Goal: Find specific page/section: Find specific page/section

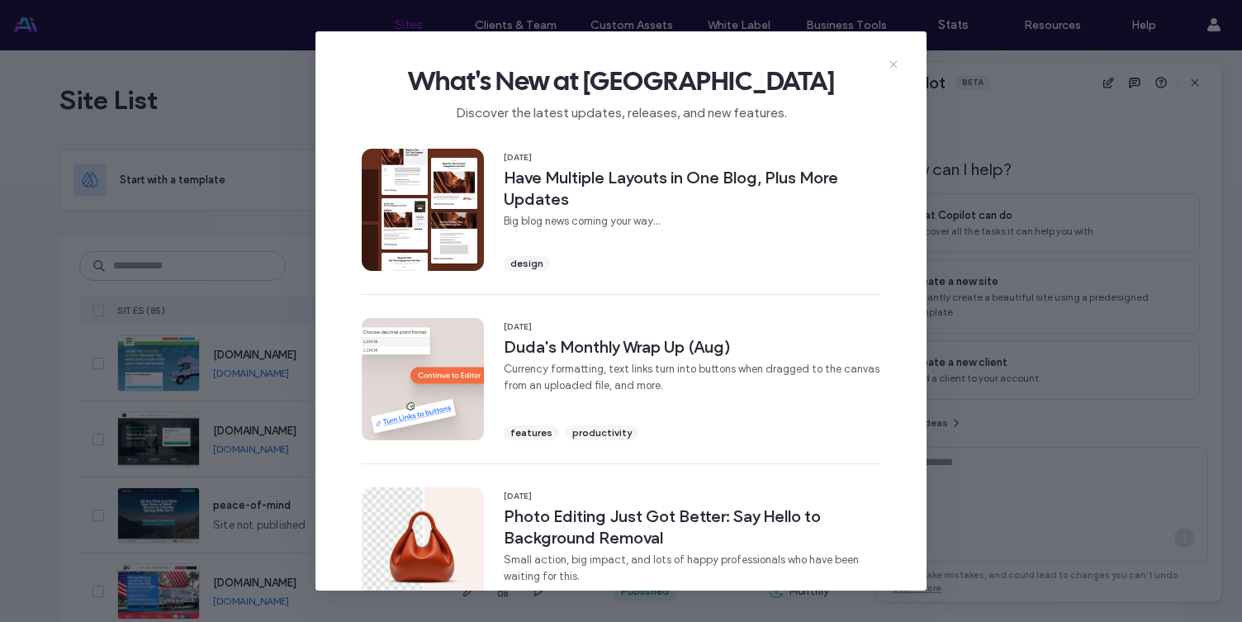
scroll to position [9, 0]
click at [893, 64] on use at bounding box center [892, 63] width 7 height 7
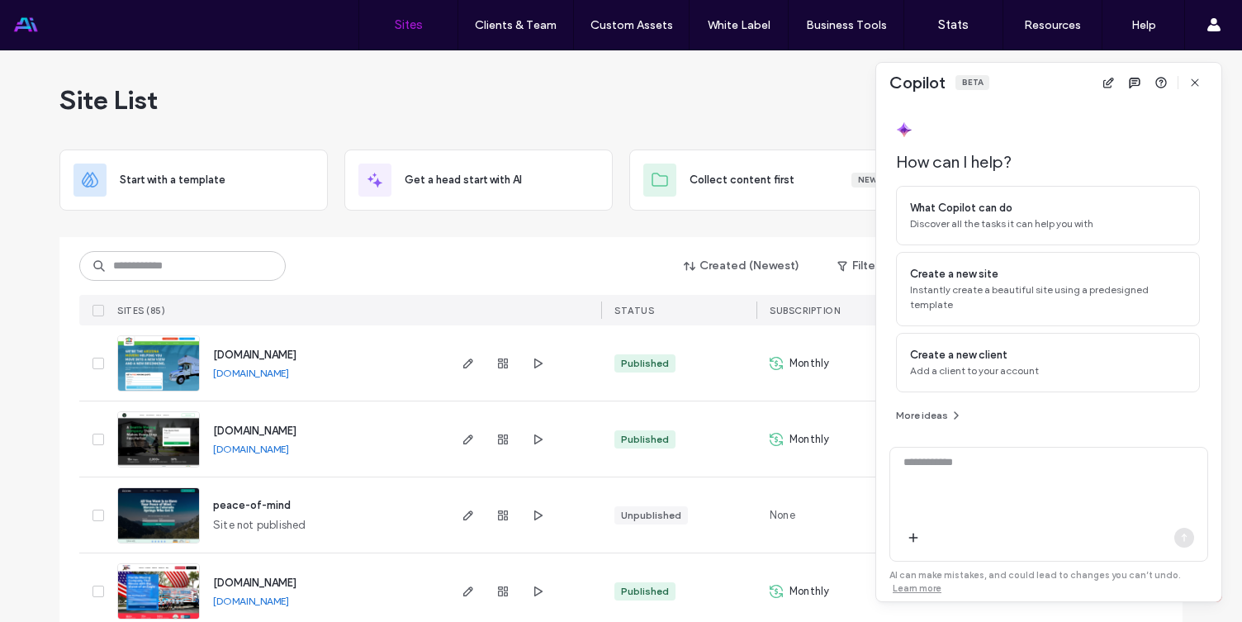
click at [284, 354] on span "www.newviewmoving.com" at bounding box center [254, 354] width 83 height 12
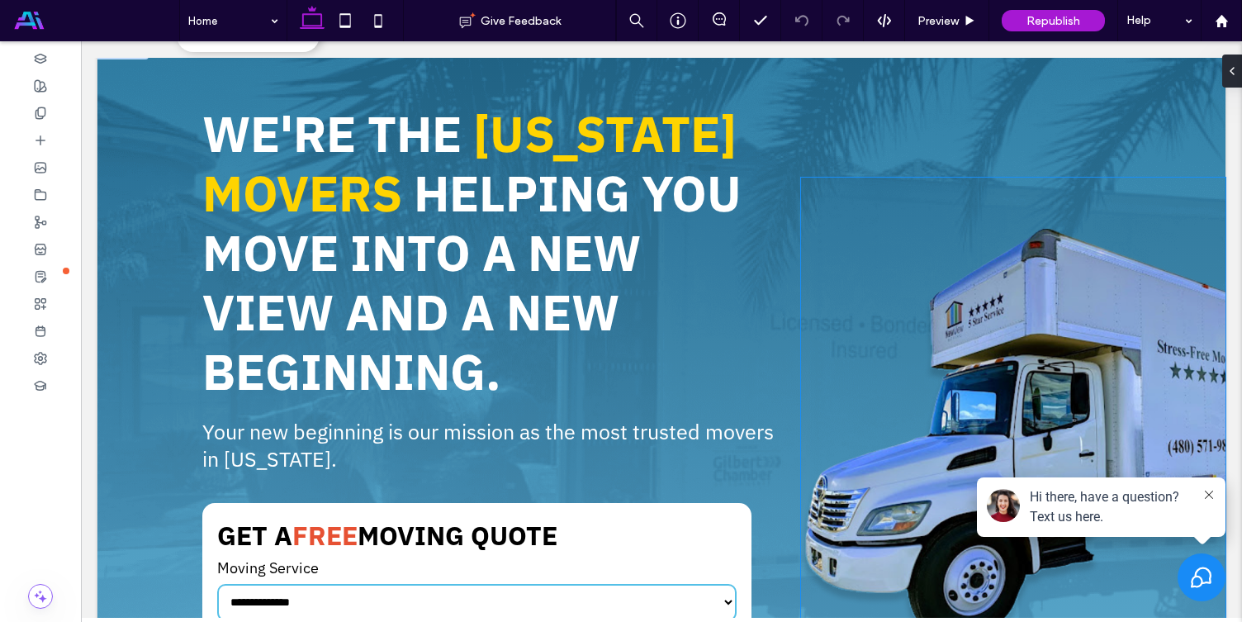
scroll to position [139, 0]
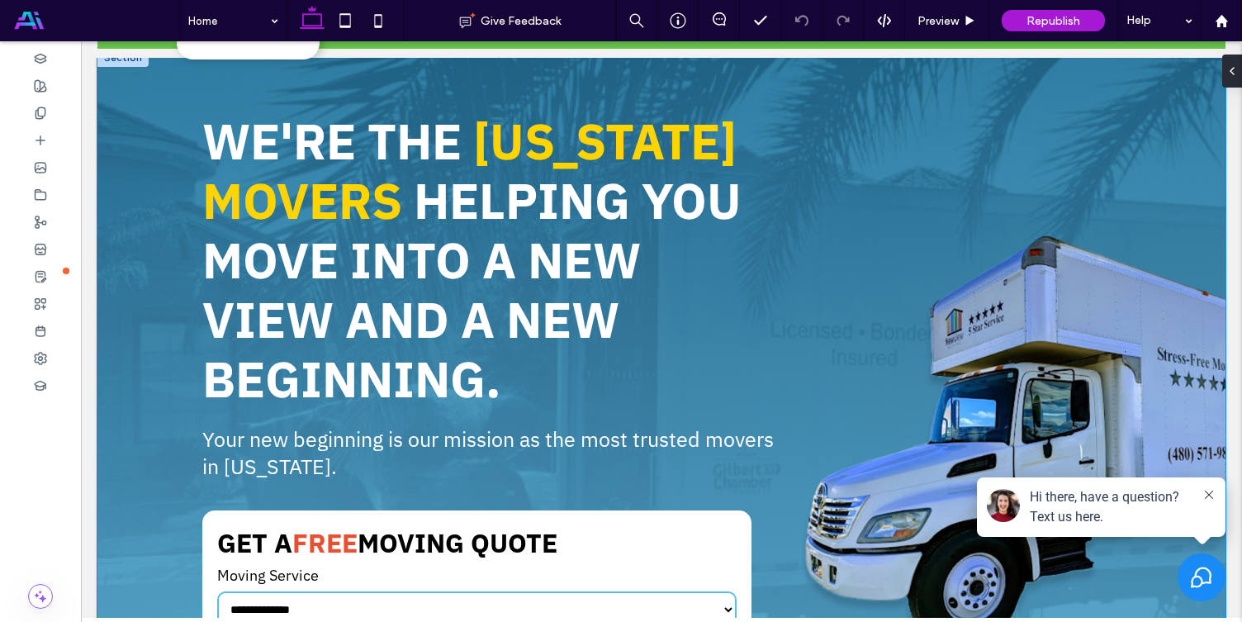
click at [759, 76] on div "**********" at bounding box center [661, 426] width 1128 height 754
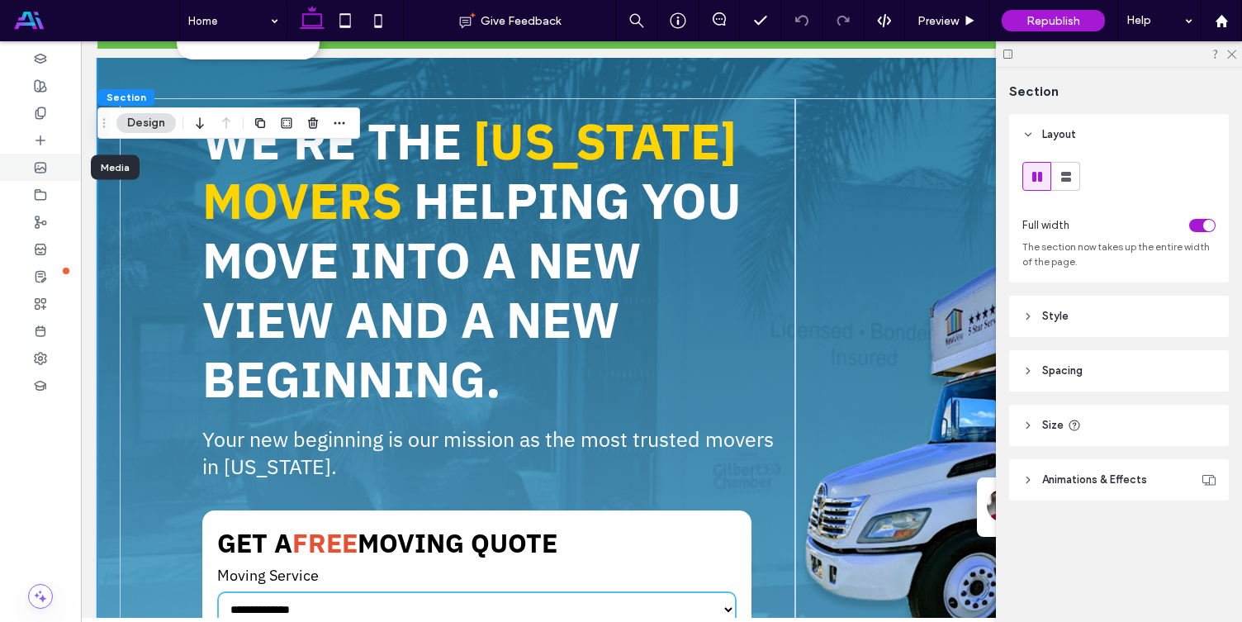
click at [50, 175] on div at bounding box center [40, 167] width 81 height 27
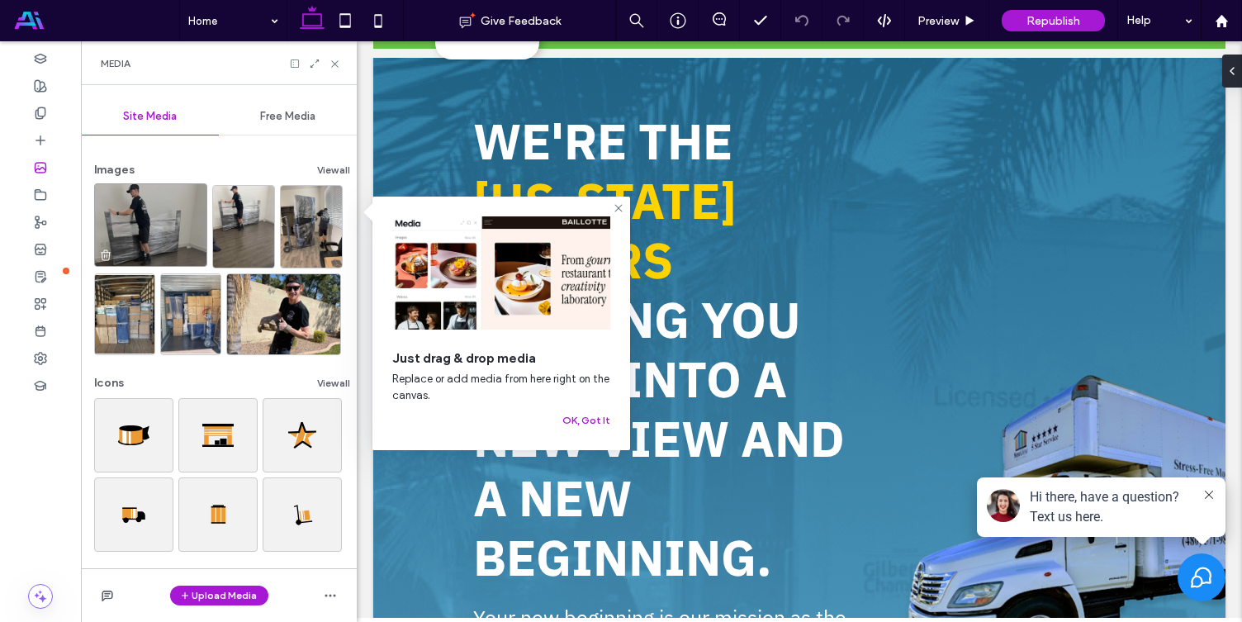
scroll to position [89, 0]
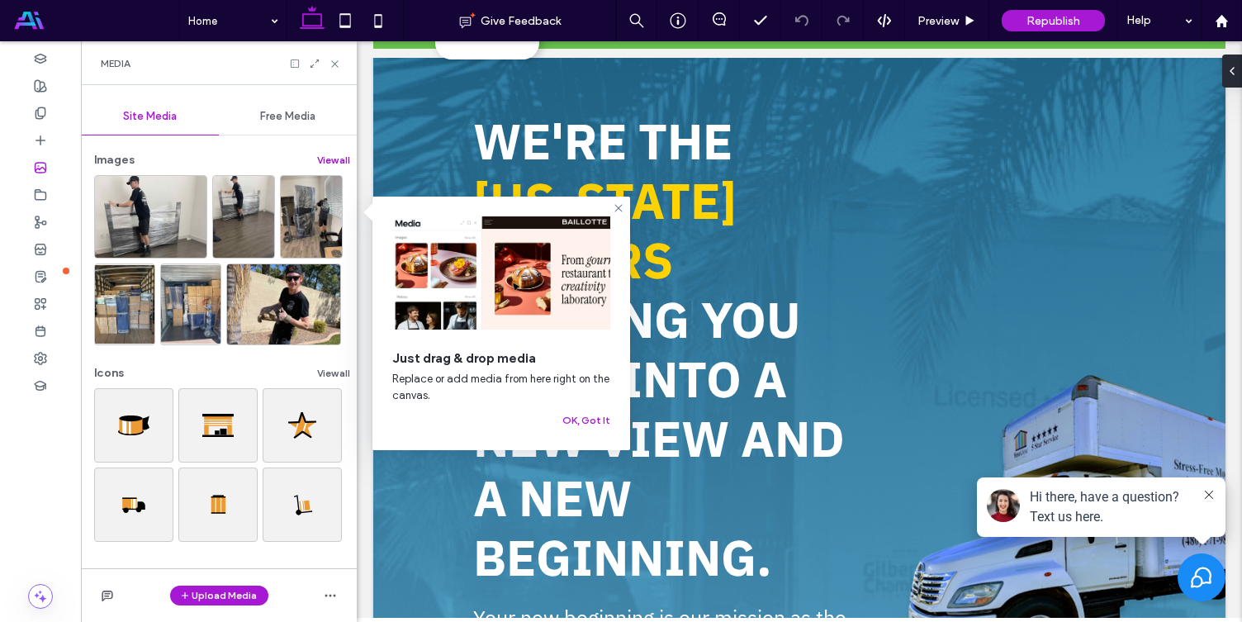
click at [332, 164] on button "View all" at bounding box center [333, 160] width 33 height 20
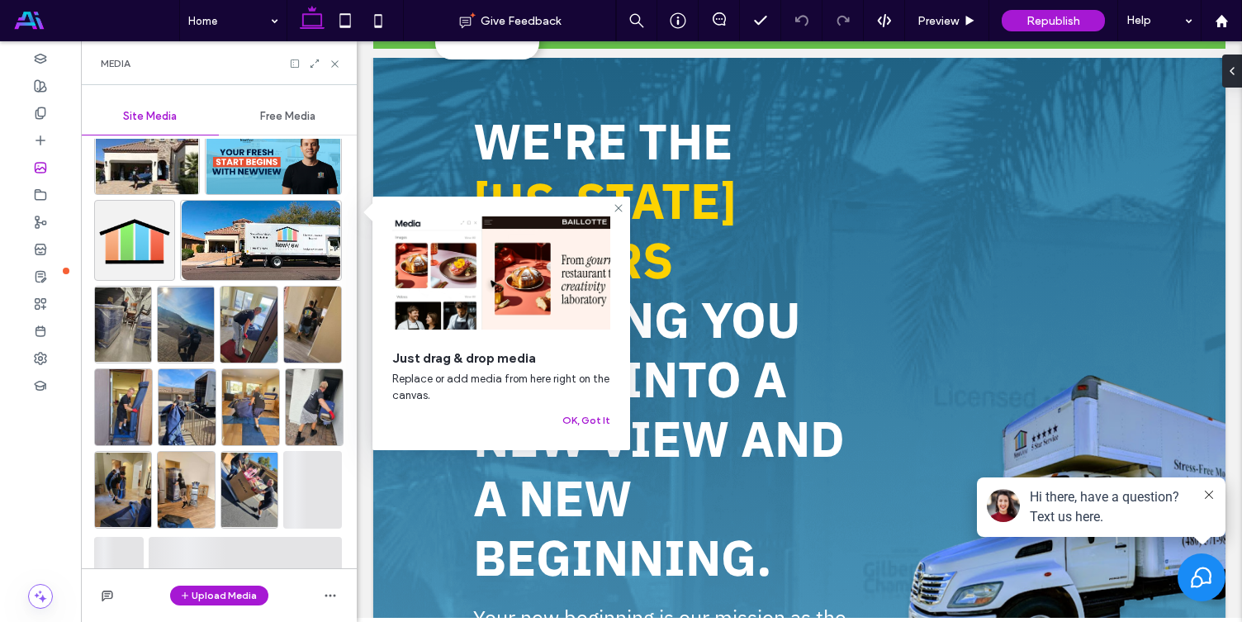
scroll to position [1072, 0]
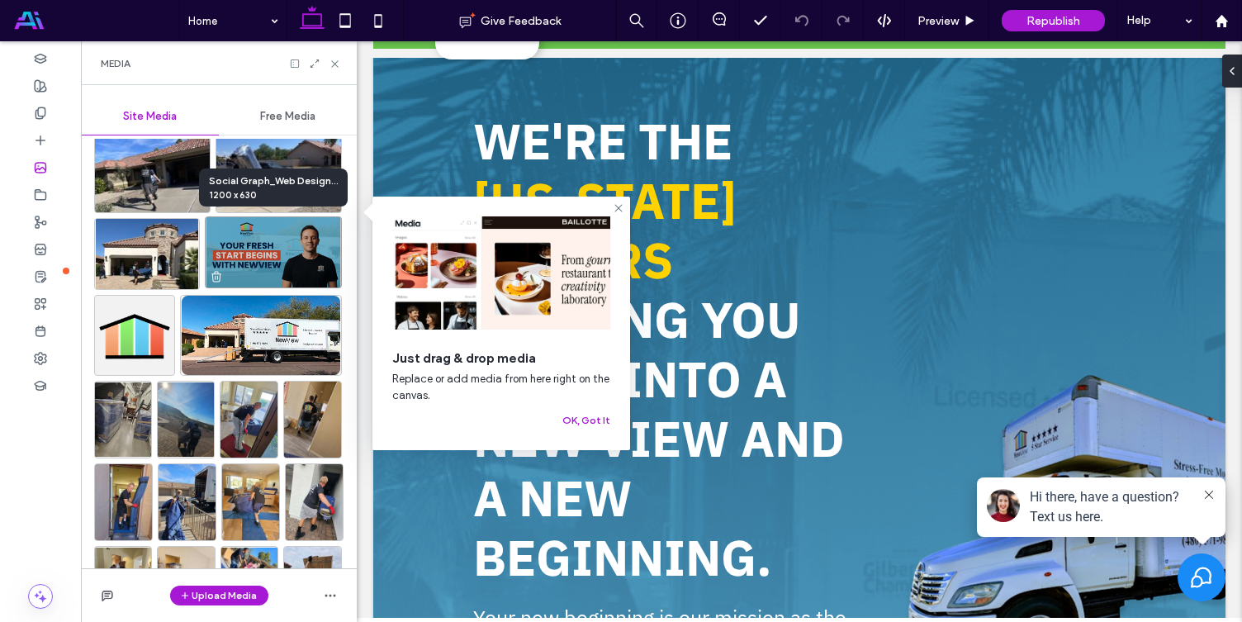
click at [306, 251] on img at bounding box center [273, 252] width 137 height 72
drag, startPoint x: 306, startPoint y: 251, endPoint x: 283, endPoint y: 232, distance: 29.3
click at [283, 232] on img at bounding box center [273, 252] width 137 height 72
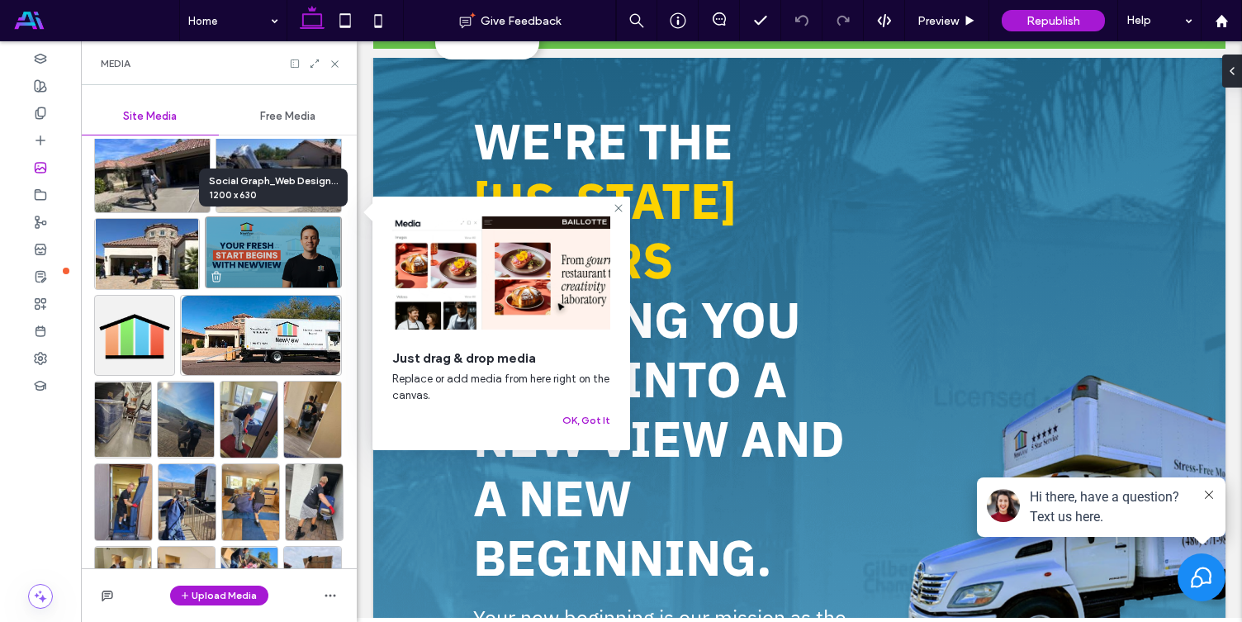
click at [262, 237] on img at bounding box center [273, 252] width 137 height 72
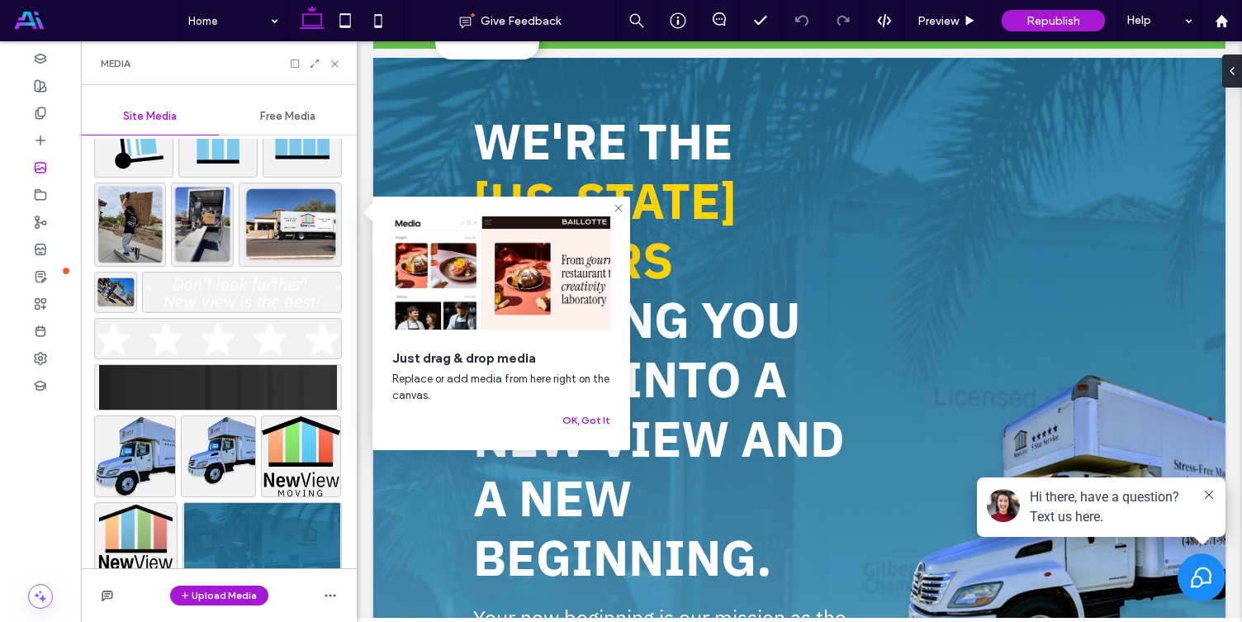
scroll to position [7149, 0]
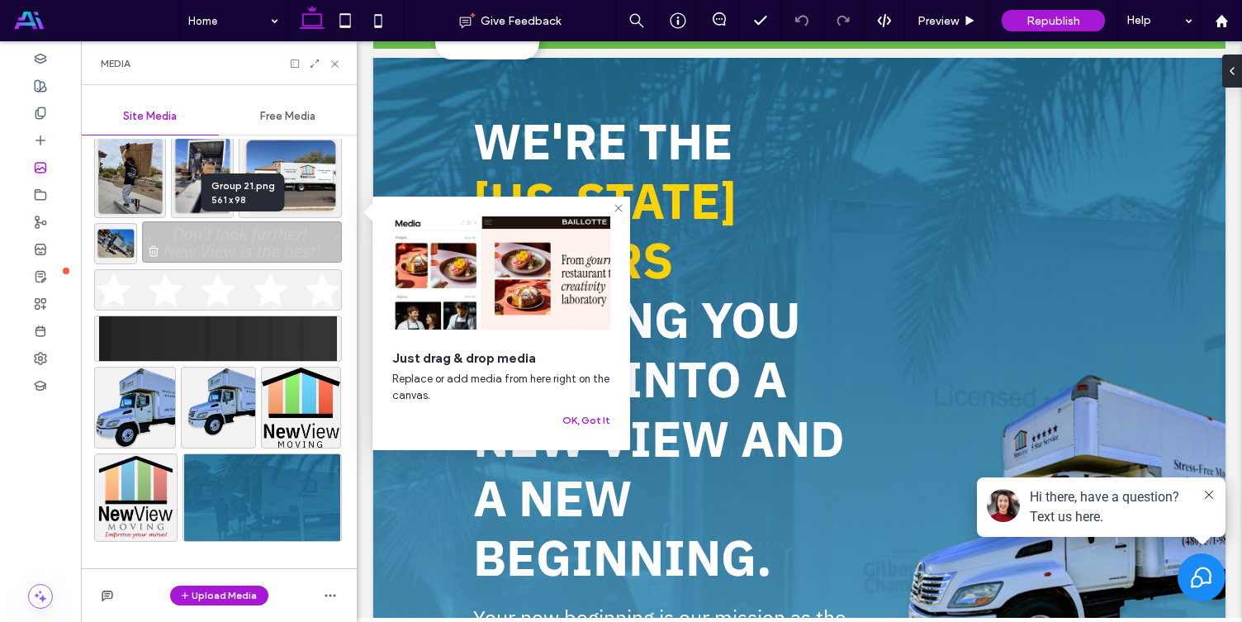
click at [263, 249] on img at bounding box center [242, 241] width 200 height 41
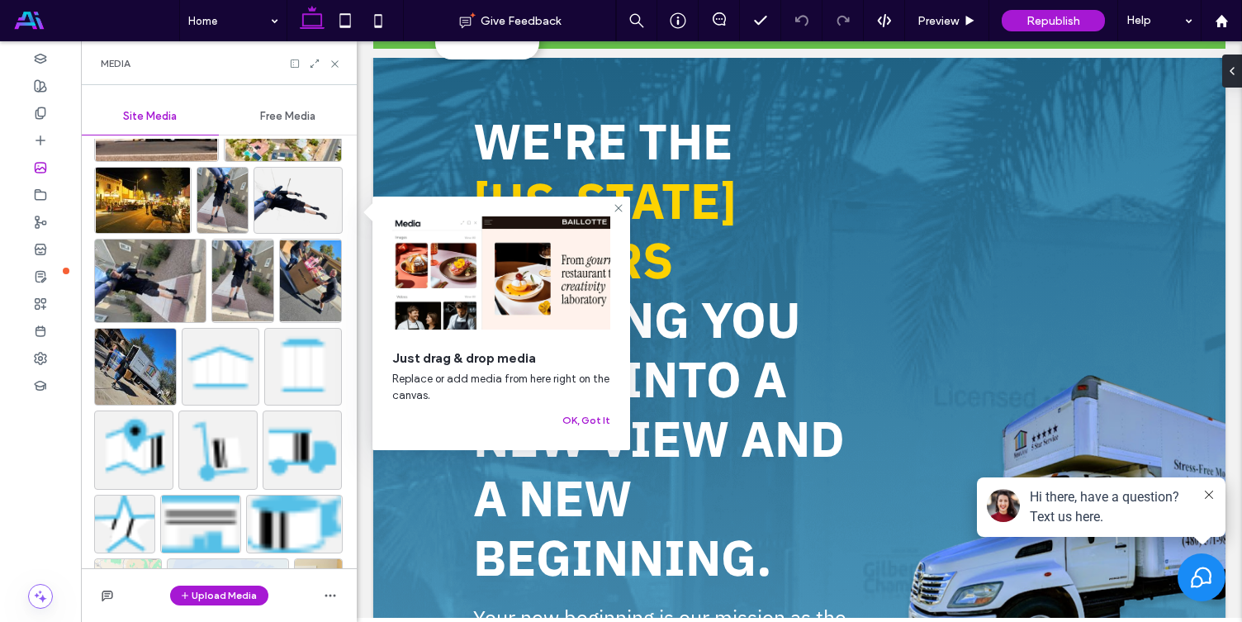
scroll to position [6137, 0]
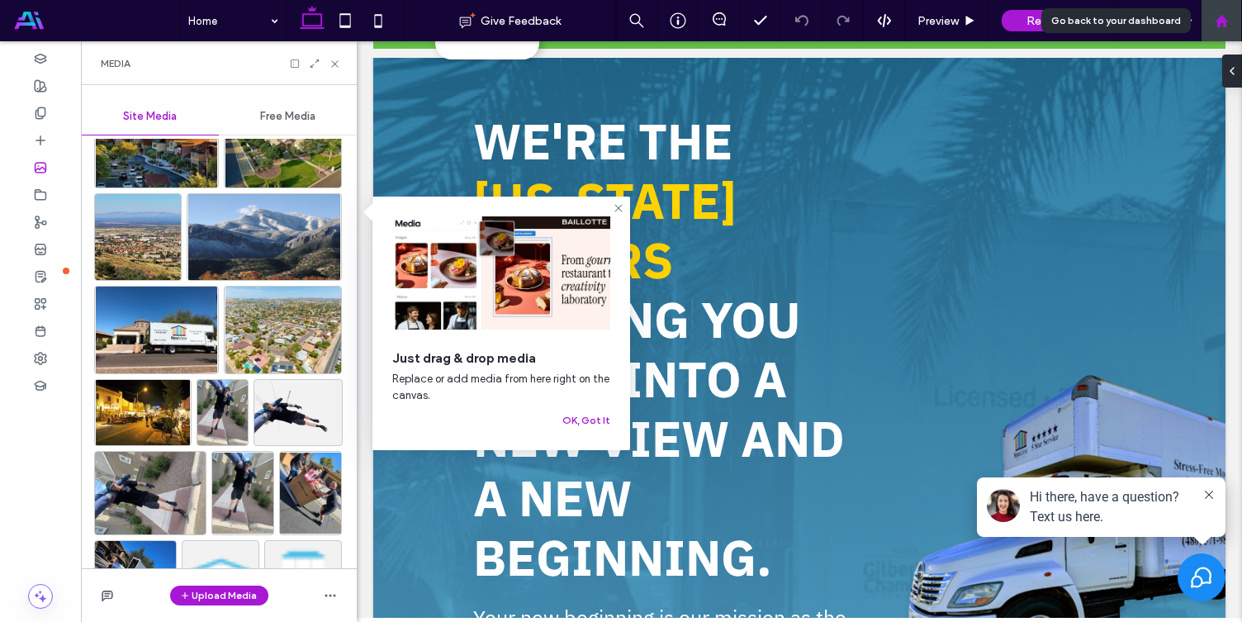
click at [1216, 20] on use at bounding box center [1221, 20] width 12 height 12
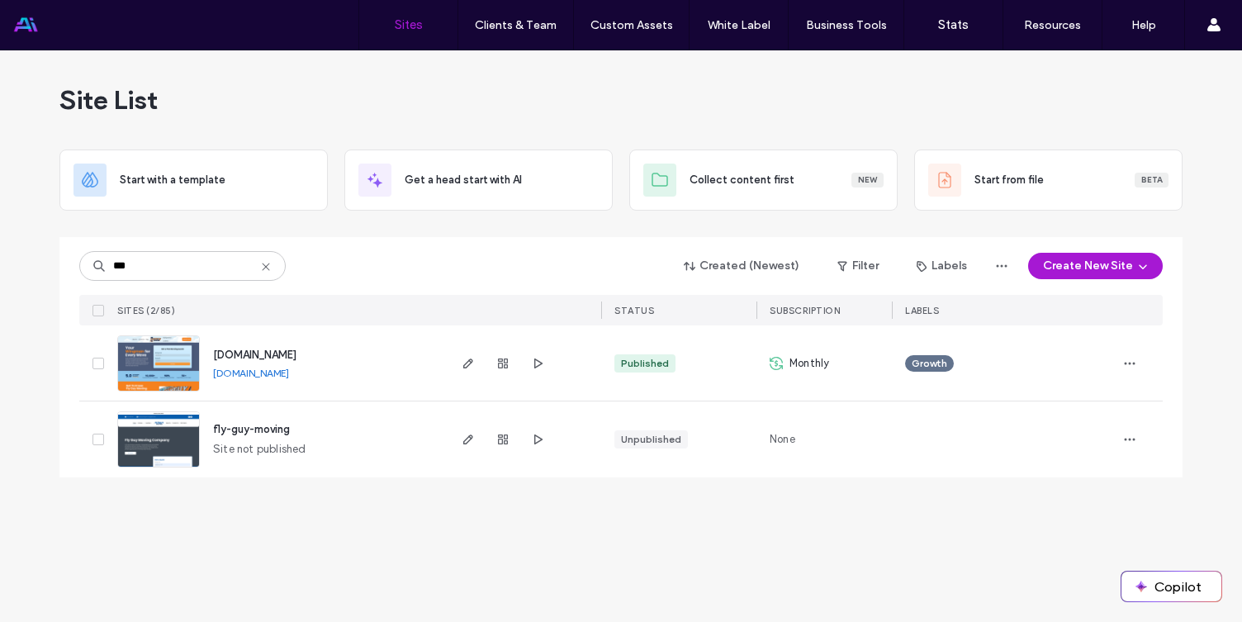
type input "***"
click at [258, 353] on span "www.flyguymoving.com" at bounding box center [254, 354] width 83 height 12
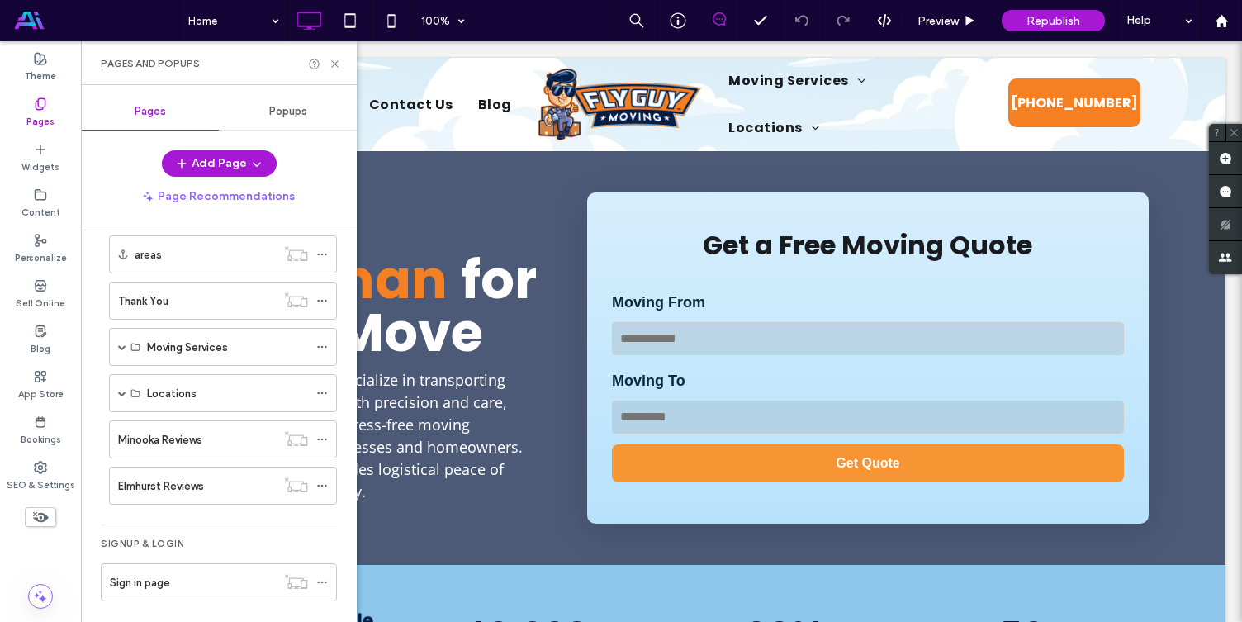
scroll to position [402, 0]
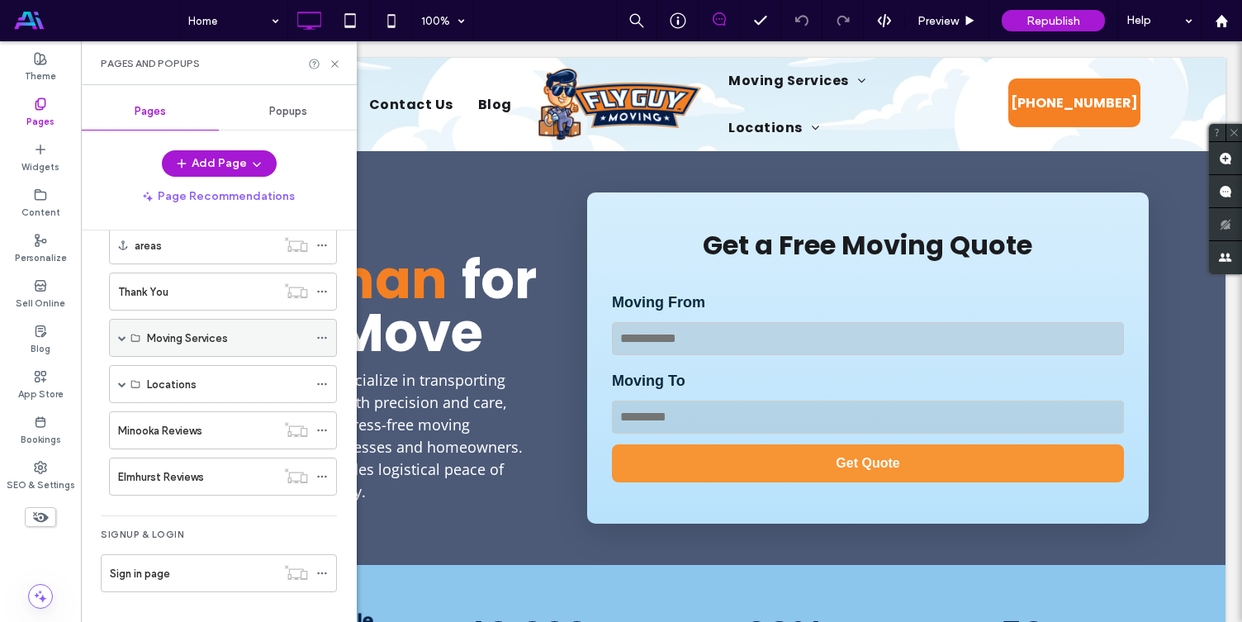
click at [120, 339] on span at bounding box center [122, 338] width 8 height 8
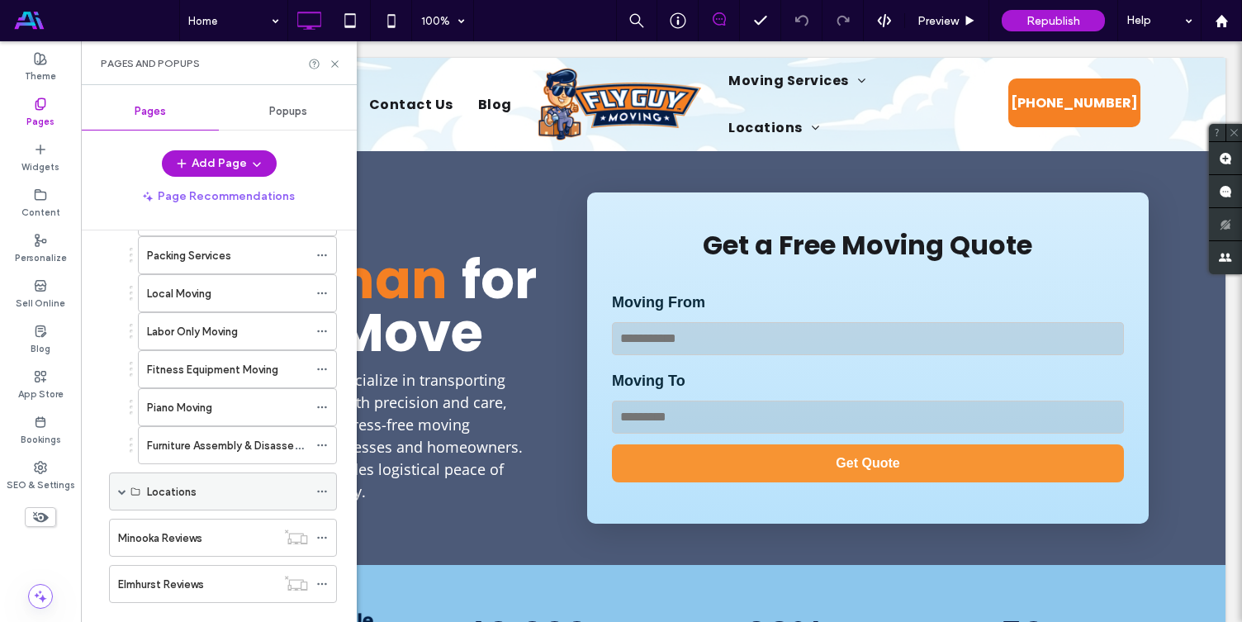
click at [122, 491] on span at bounding box center [122, 491] width 8 height 8
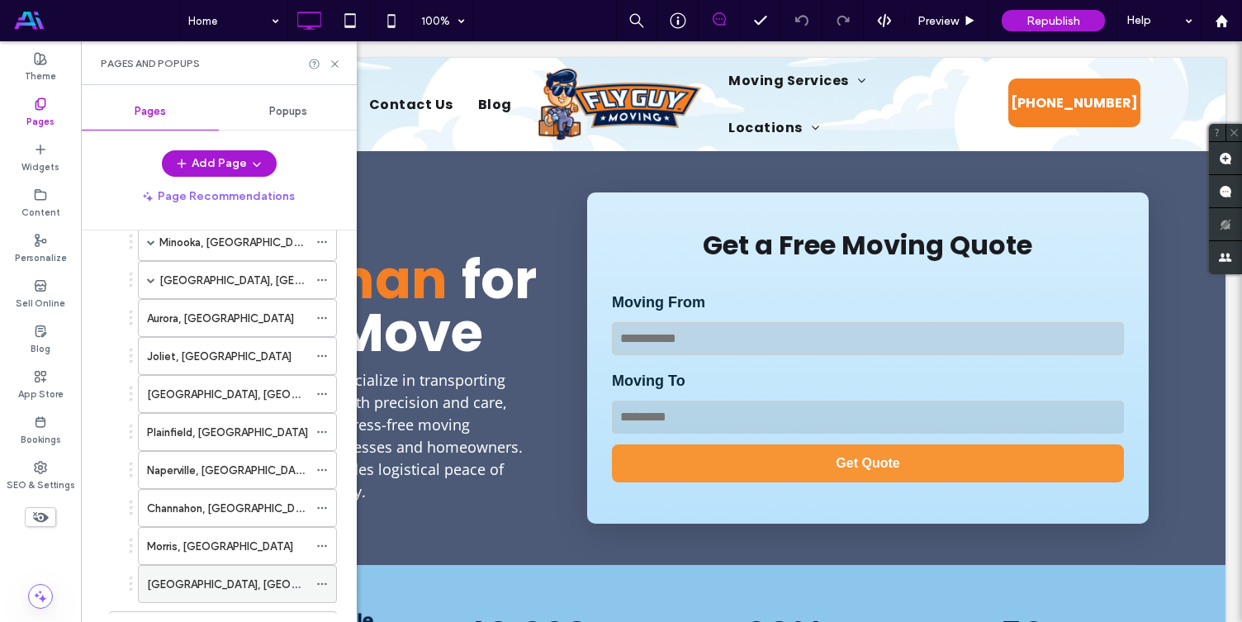
scroll to position [945, 0]
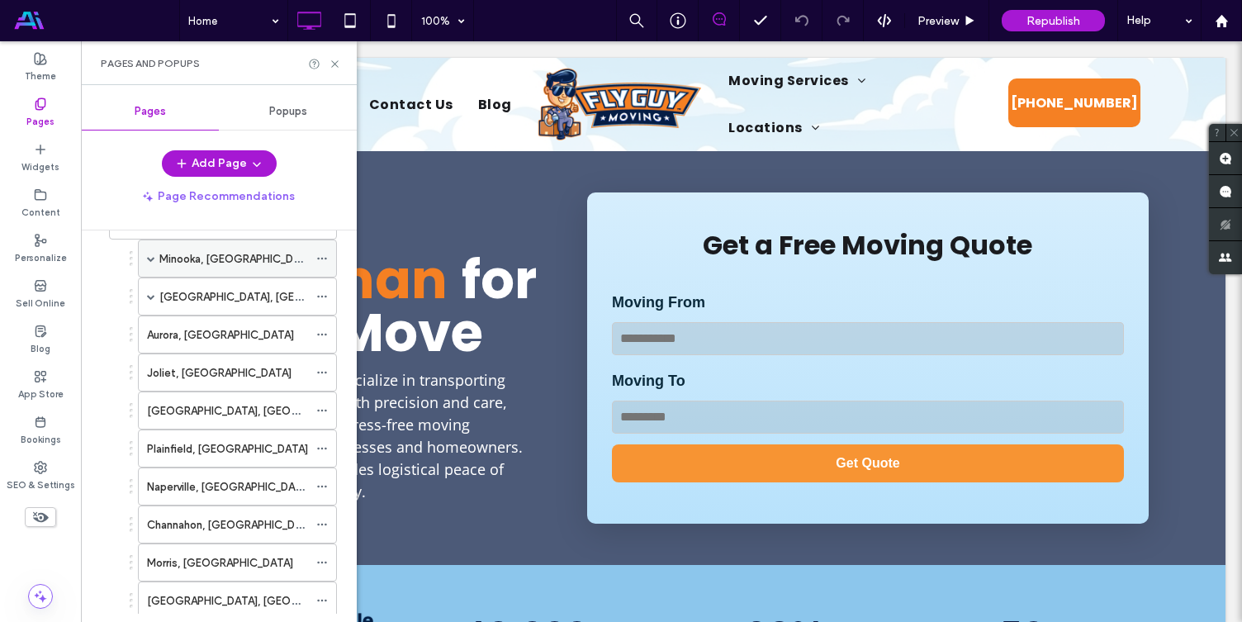
click at [153, 260] on span at bounding box center [151, 258] width 8 height 8
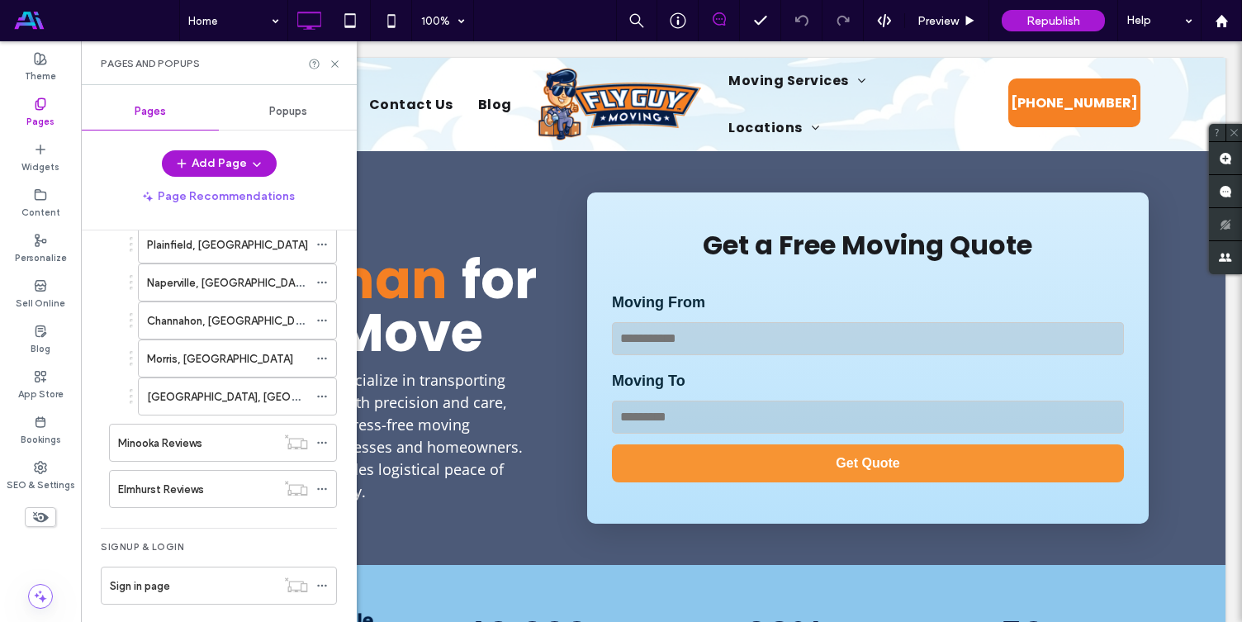
scroll to position [1542, 0]
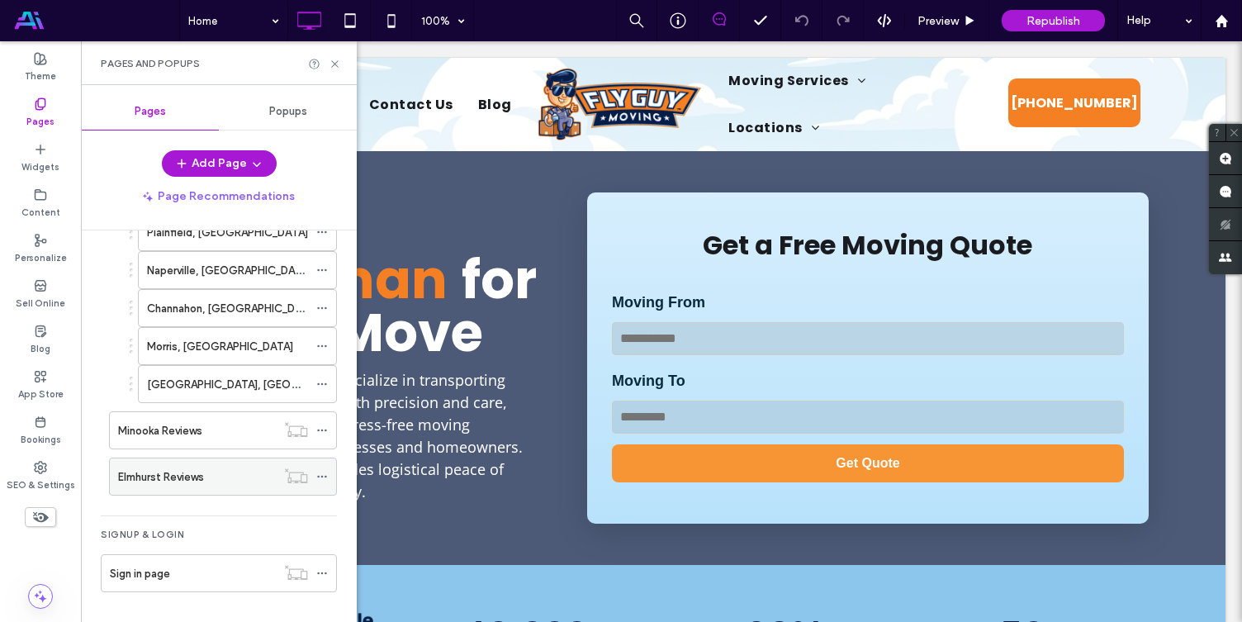
click at [173, 474] on label "Elmhurst Reviews" at bounding box center [161, 476] width 86 height 29
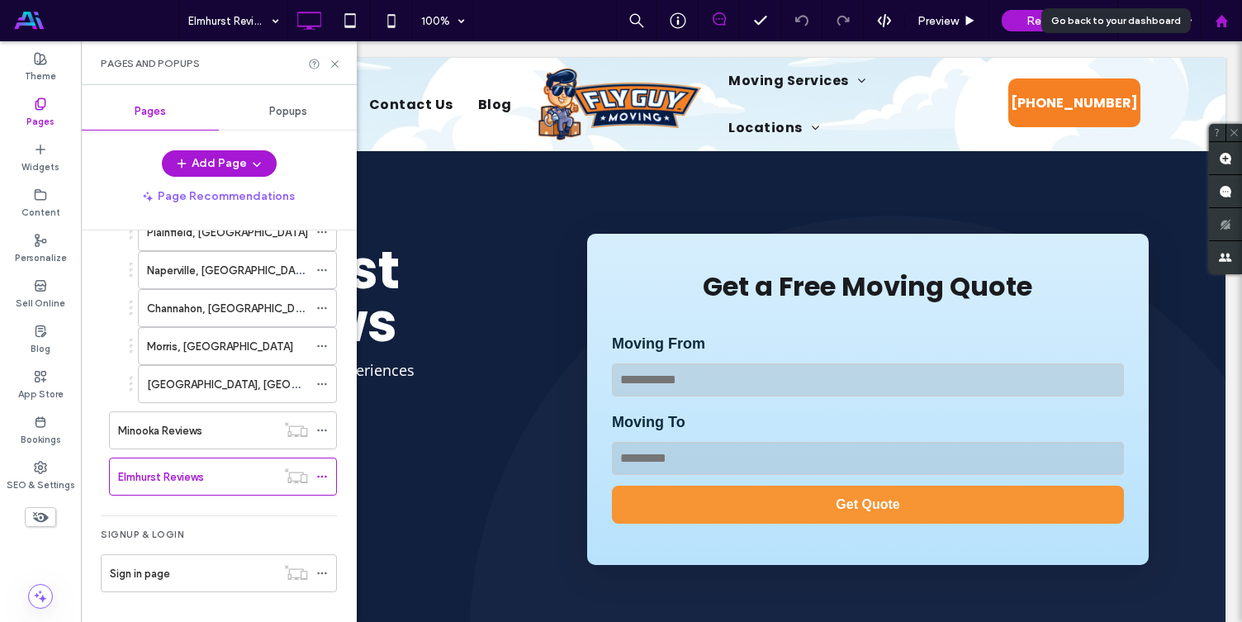
click at [1217, 16] on icon at bounding box center [1222, 21] width 14 height 14
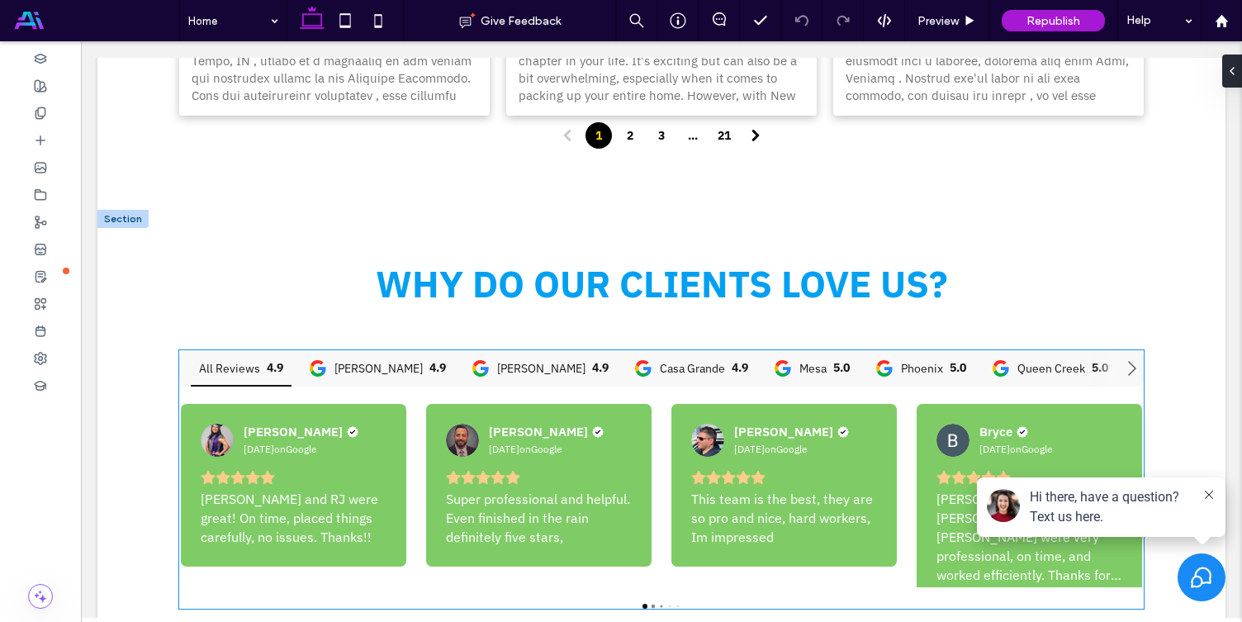
click at [524, 350] on div "All Reviews 4.9 Gilbert 4.9 Chandler 4.9 Casa Grande 4.9 Mesa 5.0 Phoenix 5.0 Q…" at bounding box center [661, 479] width 964 height 258
